Goal: Task Accomplishment & Management: Use online tool/utility

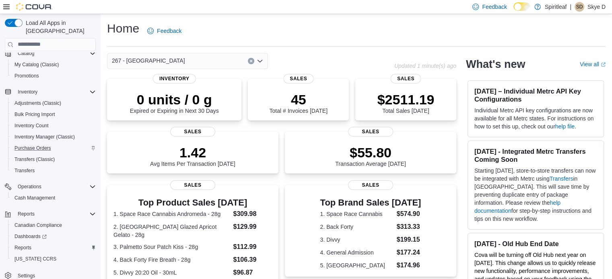
scroll to position [69, 0]
click at [26, 244] on span "Reports" at bounding box center [22, 247] width 17 height 6
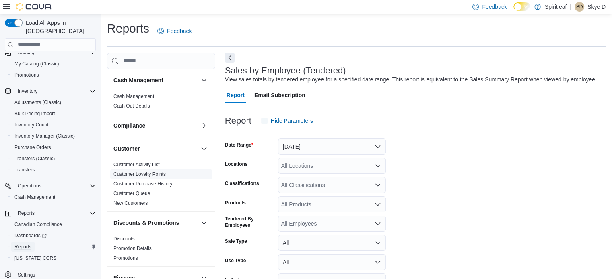
scroll to position [18, 0]
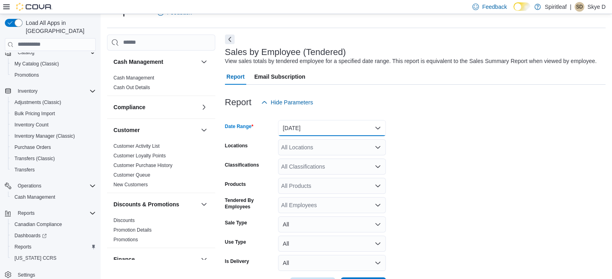
click at [316, 127] on button "[DATE]" at bounding box center [332, 128] width 108 height 16
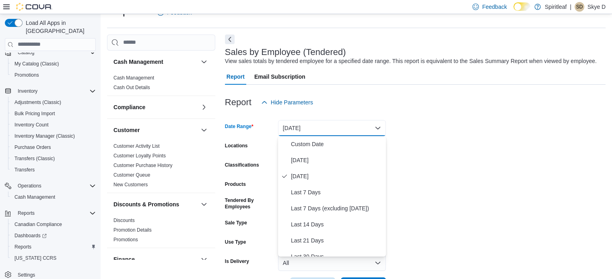
click at [477, 127] on form "Date Range [DATE] Locations All Locations Classifications All Classifications P…" at bounding box center [415, 202] width 380 height 183
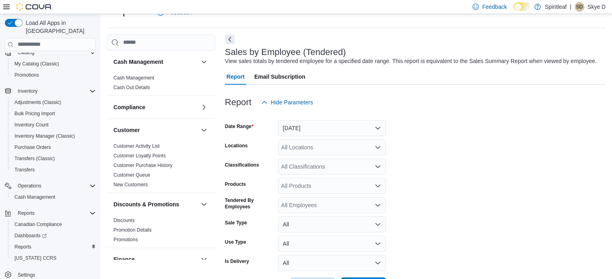
click at [315, 148] on div "All Locations" at bounding box center [332, 148] width 108 height 16
type input "***"
click at [323, 158] on span "267 - [GEOGRAPHIC_DATA]" at bounding box center [343, 161] width 73 height 8
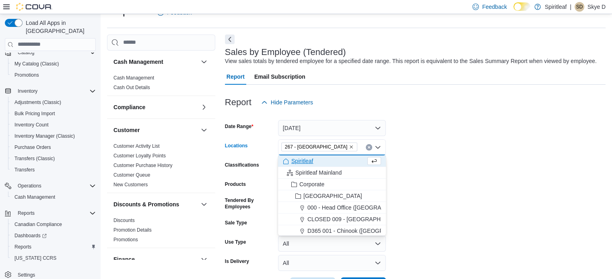
click at [478, 177] on form "Date Range [DATE] Locations 267 - [GEOGRAPHIC_DATA] Combo box. Selected. 267 - …" at bounding box center [415, 202] width 380 height 183
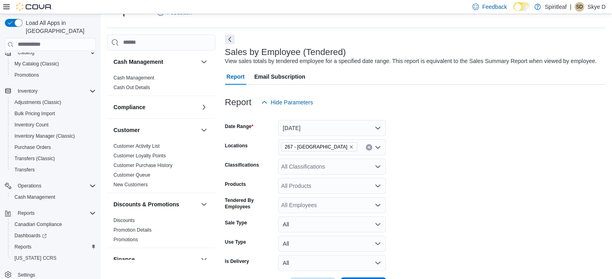
scroll to position [49, 0]
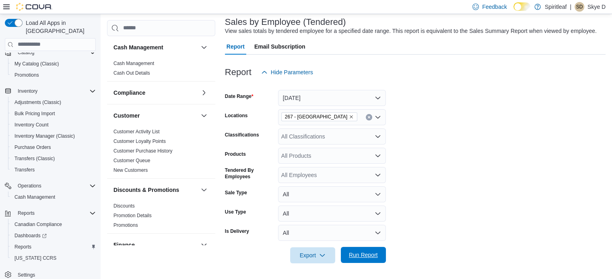
click at [357, 256] on span "Run Report" at bounding box center [363, 255] width 29 height 8
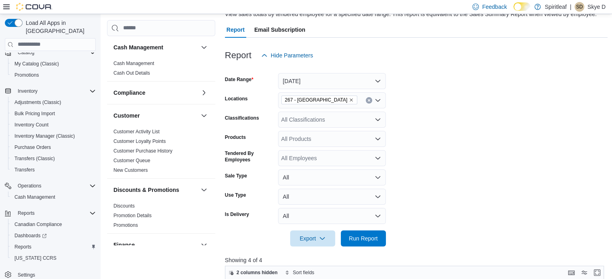
scroll to position [0, 0]
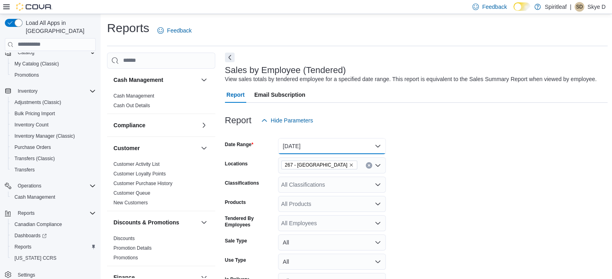
click at [378, 146] on button "[DATE]" at bounding box center [332, 146] width 108 height 16
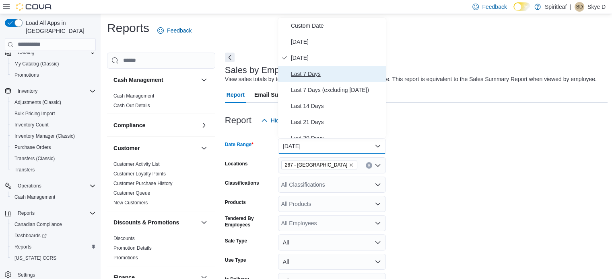
click at [305, 74] on span "Last 7 Days" at bounding box center [337, 74] width 92 height 10
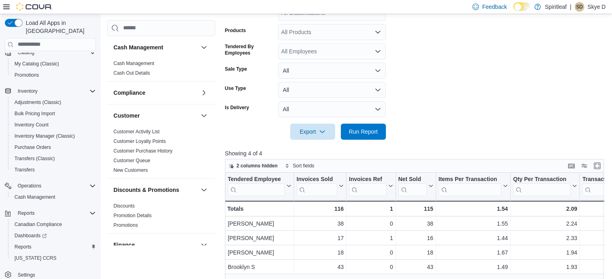
scroll to position [201, 0]
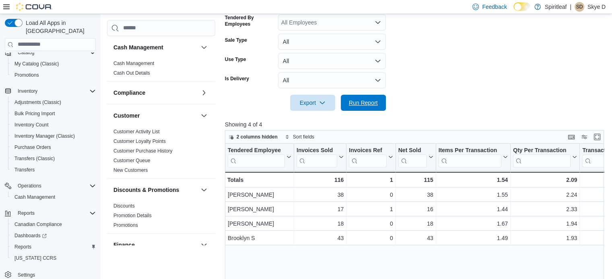
click at [376, 107] on span "Run Report" at bounding box center [362, 103] width 35 height 16
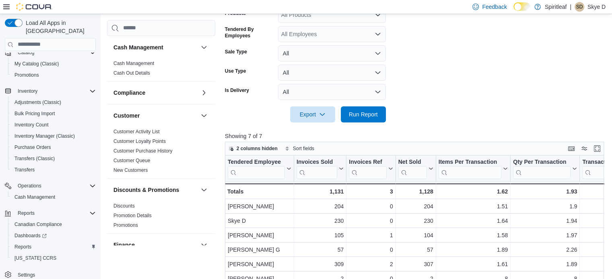
scroll to position [81, 0]
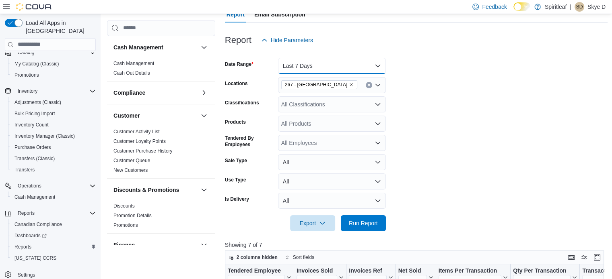
click at [380, 65] on button "Last 7 Days" at bounding box center [332, 66] width 108 height 16
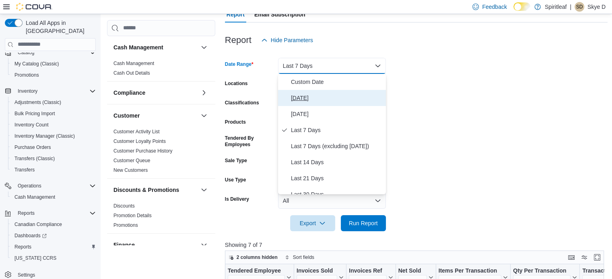
click at [298, 99] on span "[DATE]" at bounding box center [337, 98] width 92 height 10
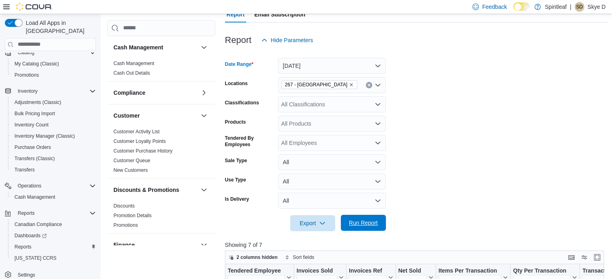
click at [367, 228] on span "Run Report" at bounding box center [362, 223] width 35 height 16
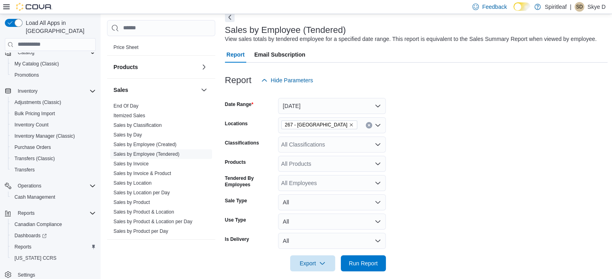
scroll to position [529, 0]
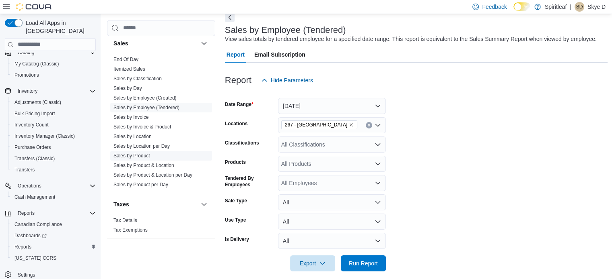
click at [144, 156] on link "Sales by Product" at bounding box center [131, 156] width 37 height 6
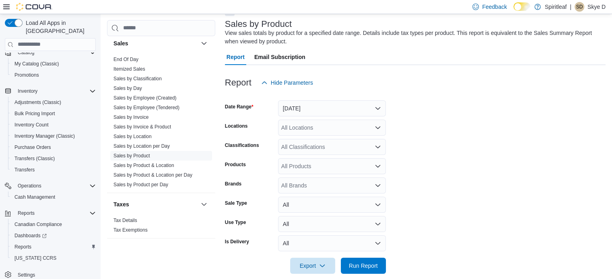
scroll to position [57, 0]
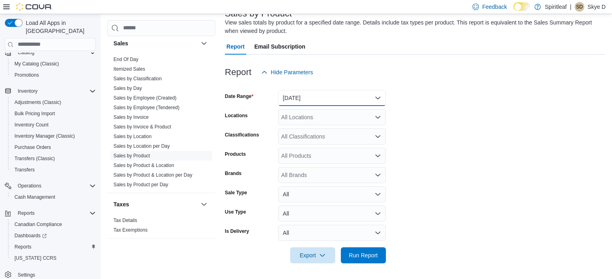
click at [341, 99] on button "[DATE]" at bounding box center [332, 98] width 108 height 16
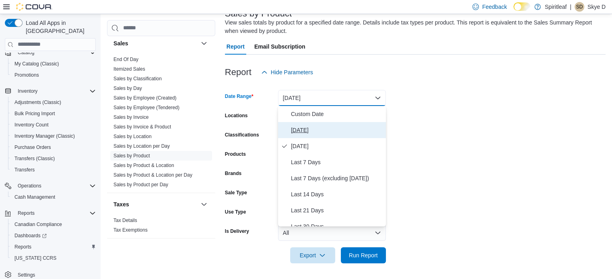
click at [306, 130] on span "[DATE]" at bounding box center [337, 130] width 92 height 10
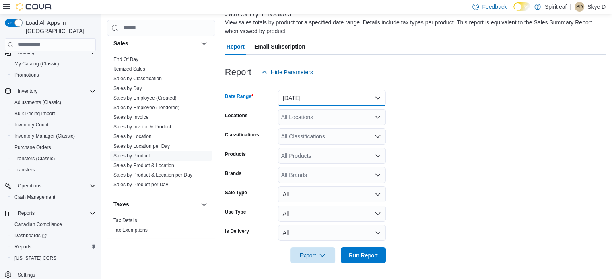
click at [317, 98] on button "[DATE]" at bounding box center [332, 98] width 108 height 16
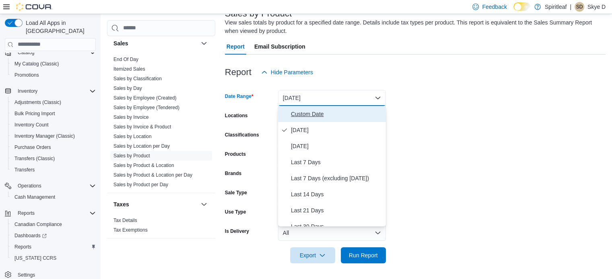
click at [306, 115] on span "Custom Date" at bounding box center [337, 114] width 92 height 10
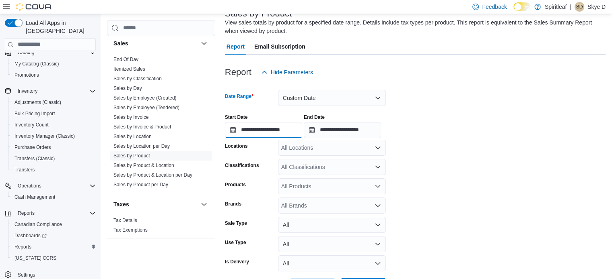
click at [281, 129] on input "**********" at bounding box center [263, 130] width 77 height 16
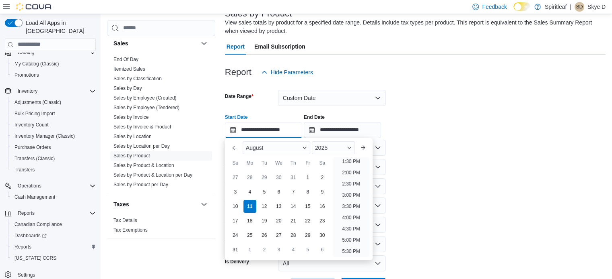
scroll to position [226, 0]
click at [351, 218] on li "12:30 PM" at bounding box center [350, 220] width 27 height 10
type input "**********"
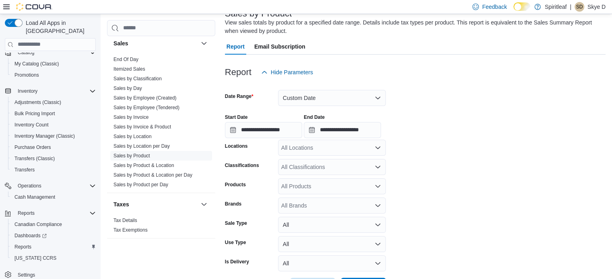
click at [419, 191] on form "**********" at bounding box center [415, 187] width 380 height 214
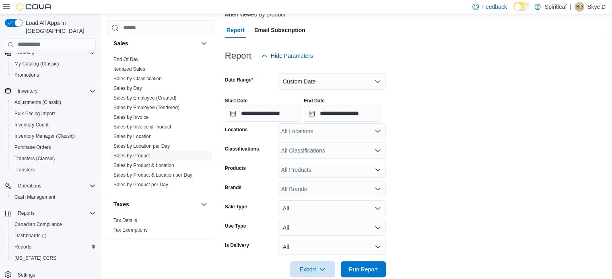
scroll to position [88, 0]
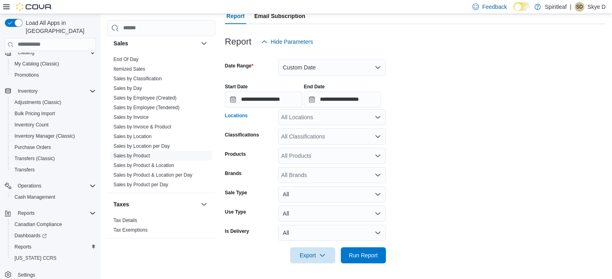
click at [314, 116] on div "All Locations" at bounding box center [332, 117] width 108 height 16
type input "***"
click at [336, 131] on span "267 - [GEOGRAPHIC_DATA]" at bounding box center [343, 131] width 73 height 8
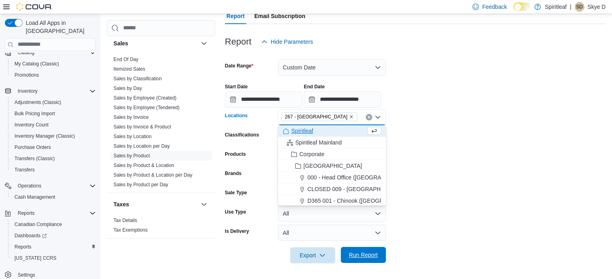
click at [355, 252] on span "Run Report" at bounding box center [363, 255] width 29 height 8
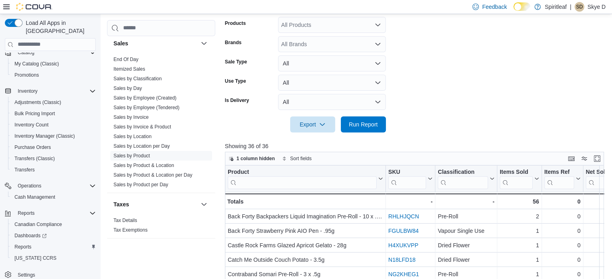
scroll to position [200, 0]
